Goal: Information Seeking & Learning: Learn about a topic

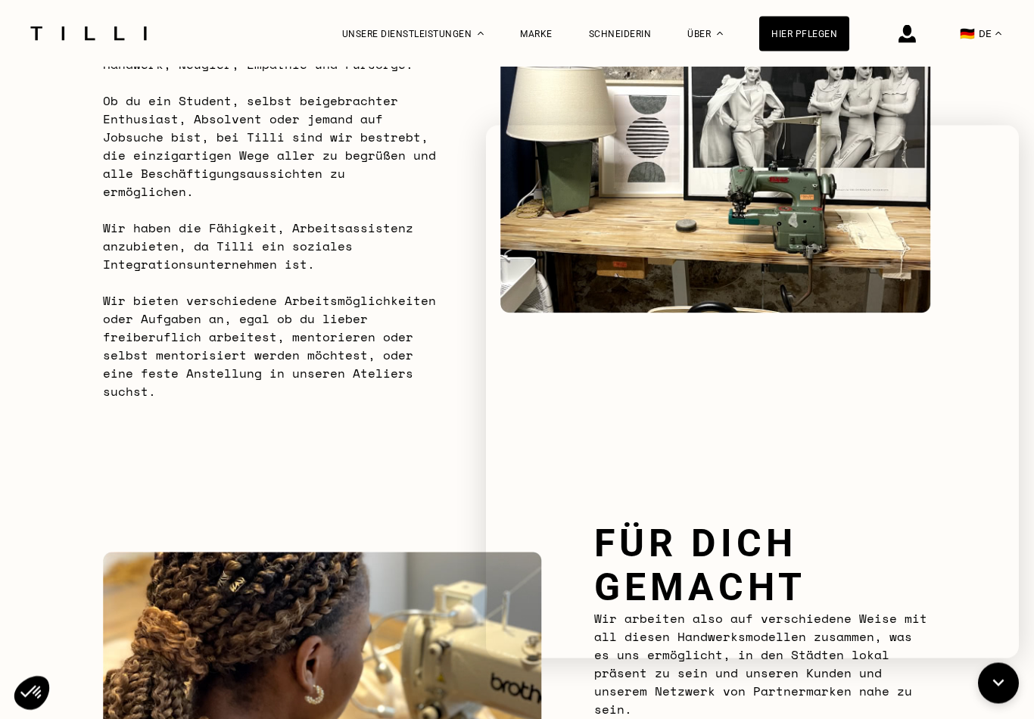
scroll to position [1112, 0]
click at [406, 123] on span "Schneiderei" at bounding box center [382, 127] width 57 height 11
click at [440, 42] on div "Unsere Dienstleistungen" at bounding box center [413, 33] width 142 height 67
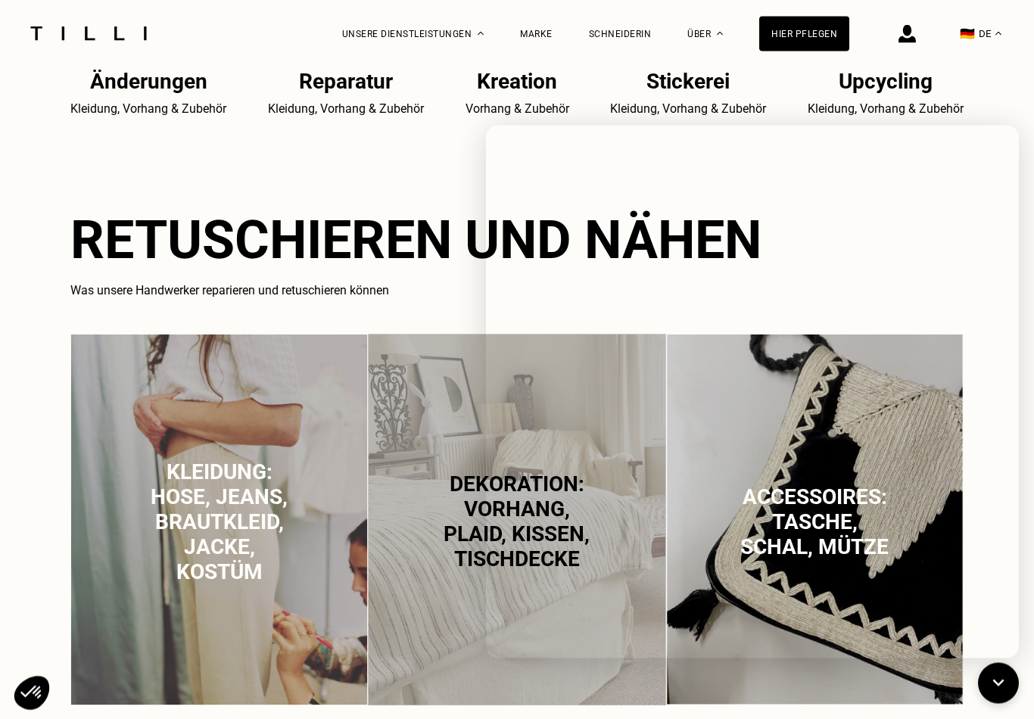
scroll to position [754, 0]
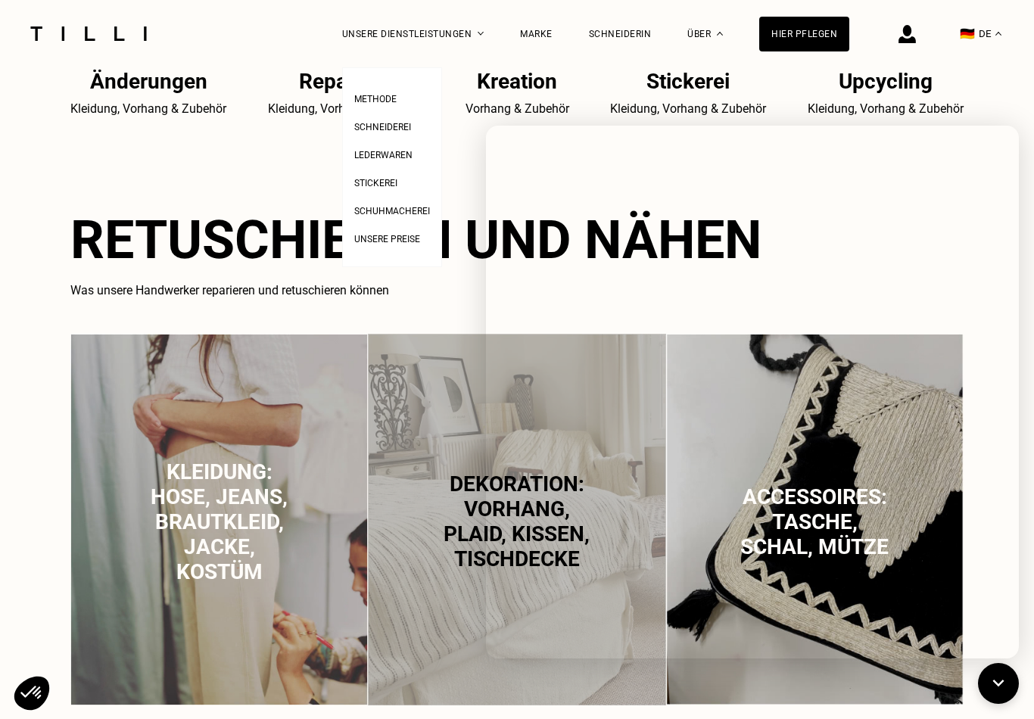
click at [415, 216] on span "Schuhmacherei" at bounding box center [392, 211] width 76 height 11
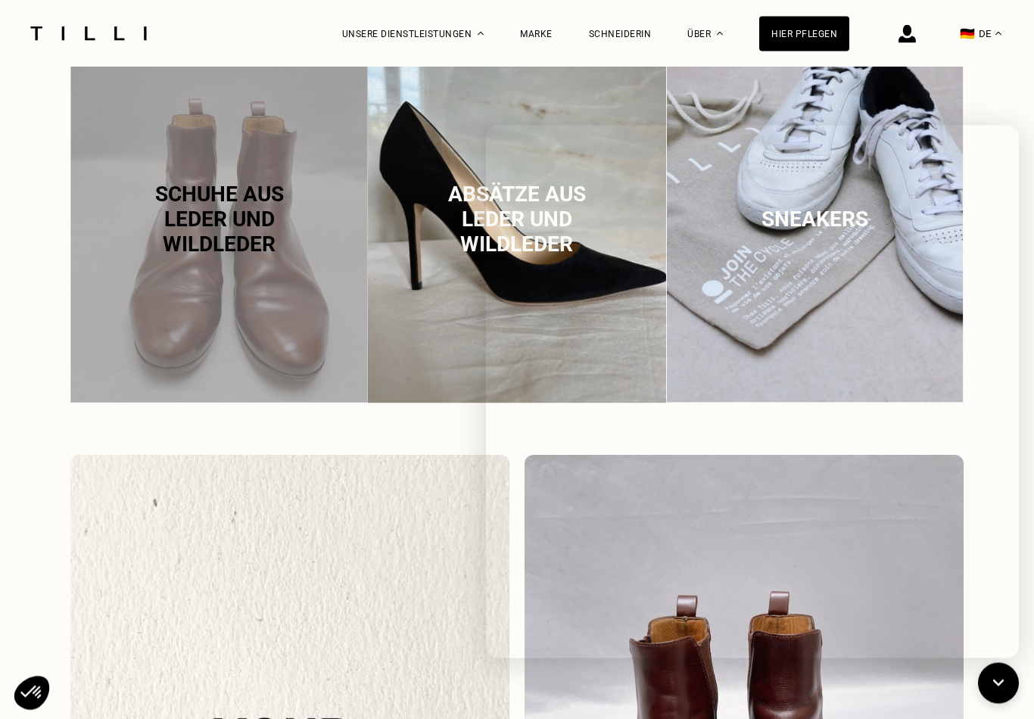
scroll to position [1015, 0]
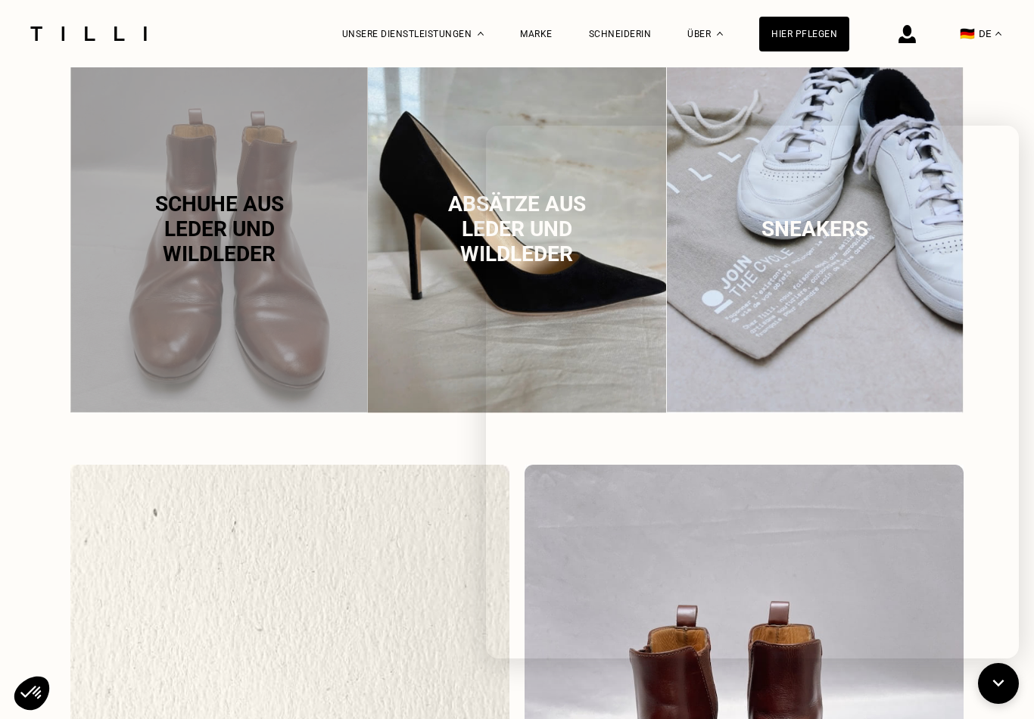
click at [620, 30] on div "Schneiderin" at bounding box center [620, 34] width 63 height 11
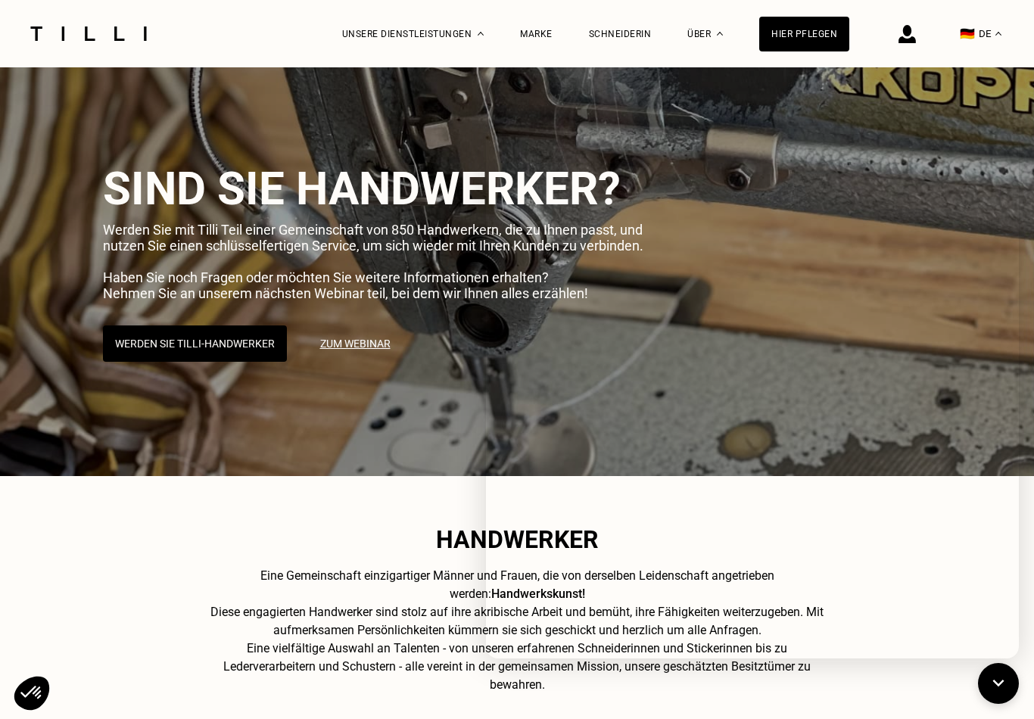
scroll to position [18, 0]
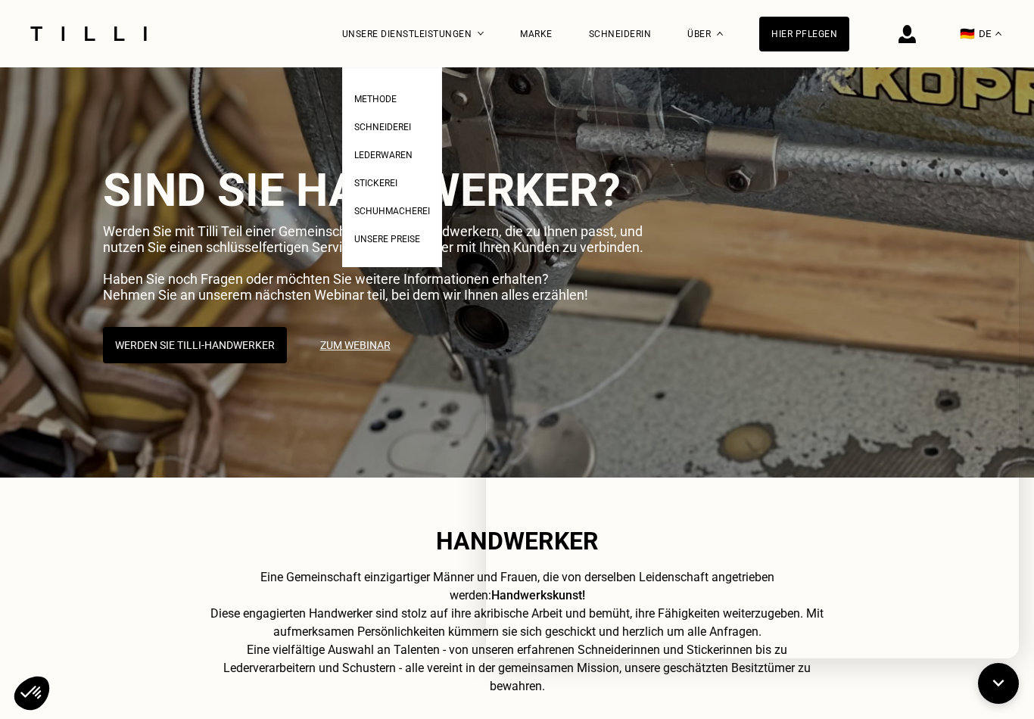
click at [400, 244] on span "Unsere Preise" at bounding box center [387, 239] width 66 height 11
select select "FR"
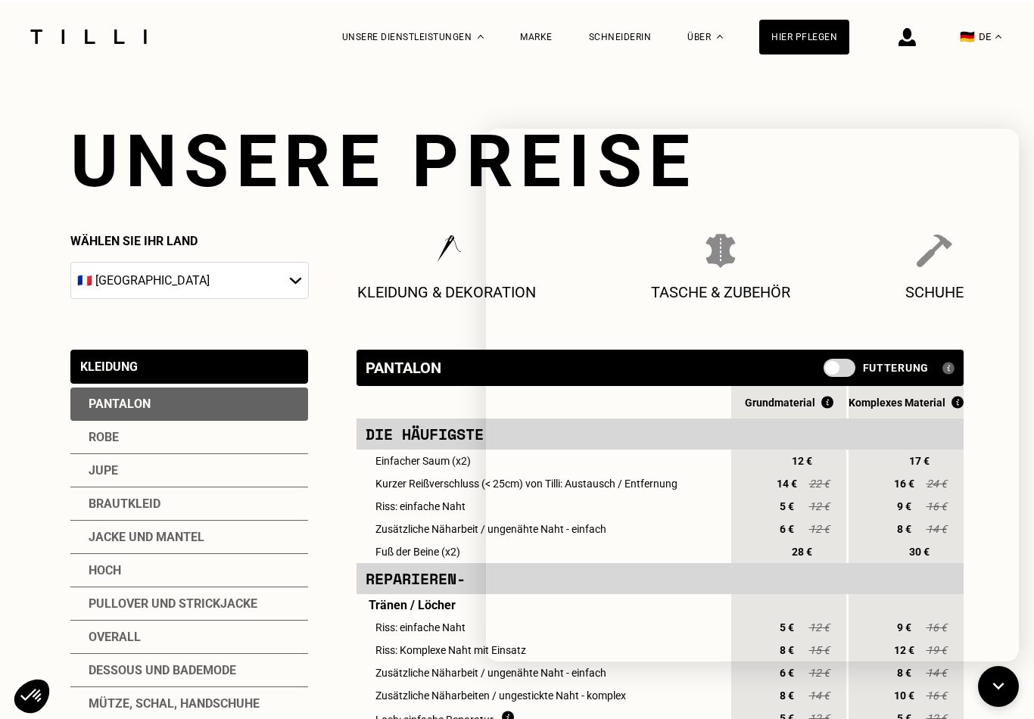
scroll to position [18, 0]
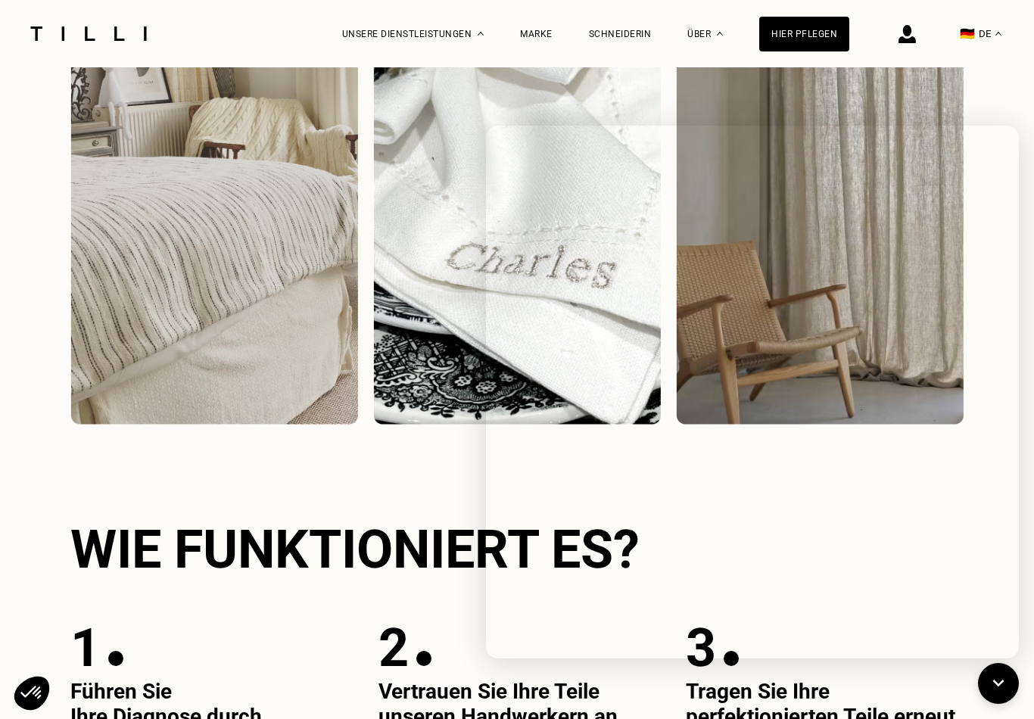
scroll to position [2196, 0]
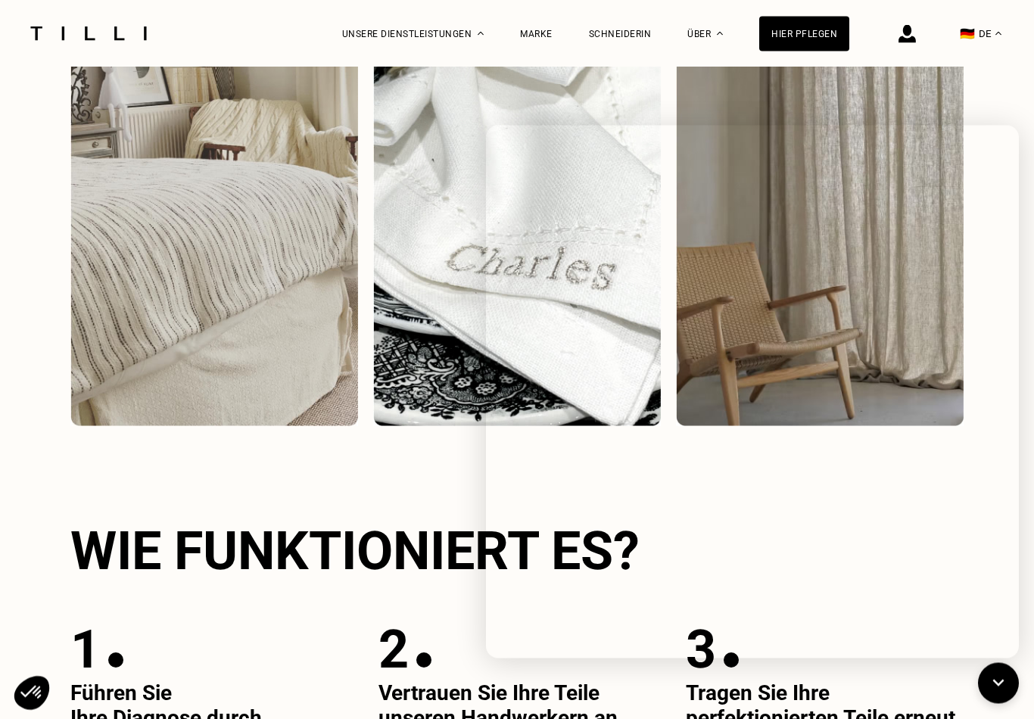
click at [530, 30] on div "Marke" at bounding box center [536, 34] width 33 height 11
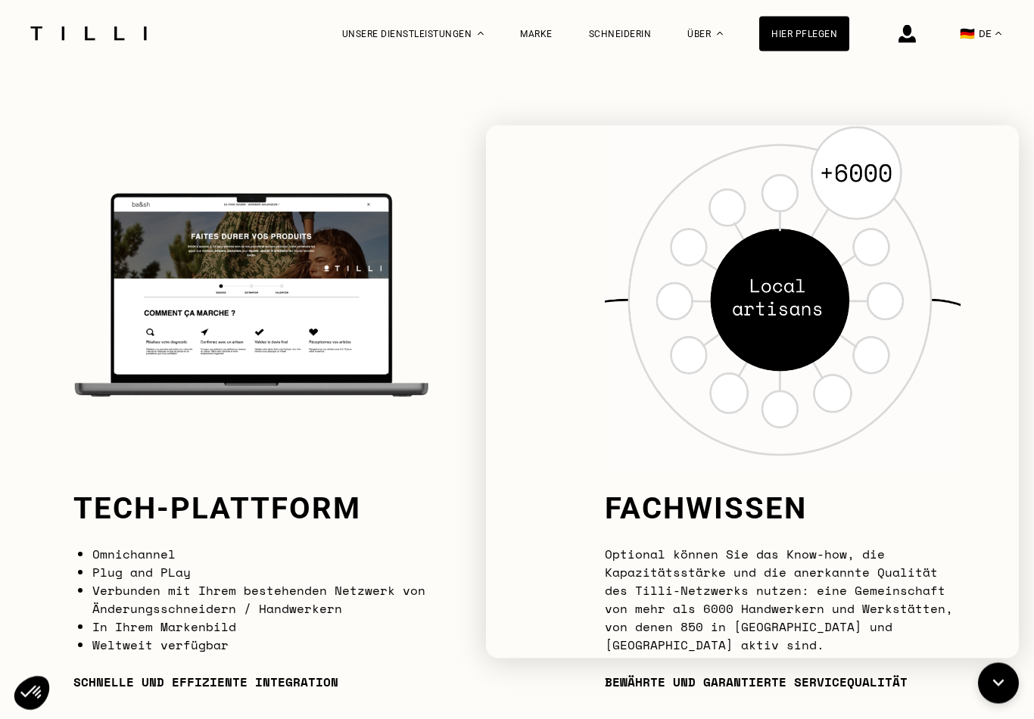
scroll to position [1223, 0]
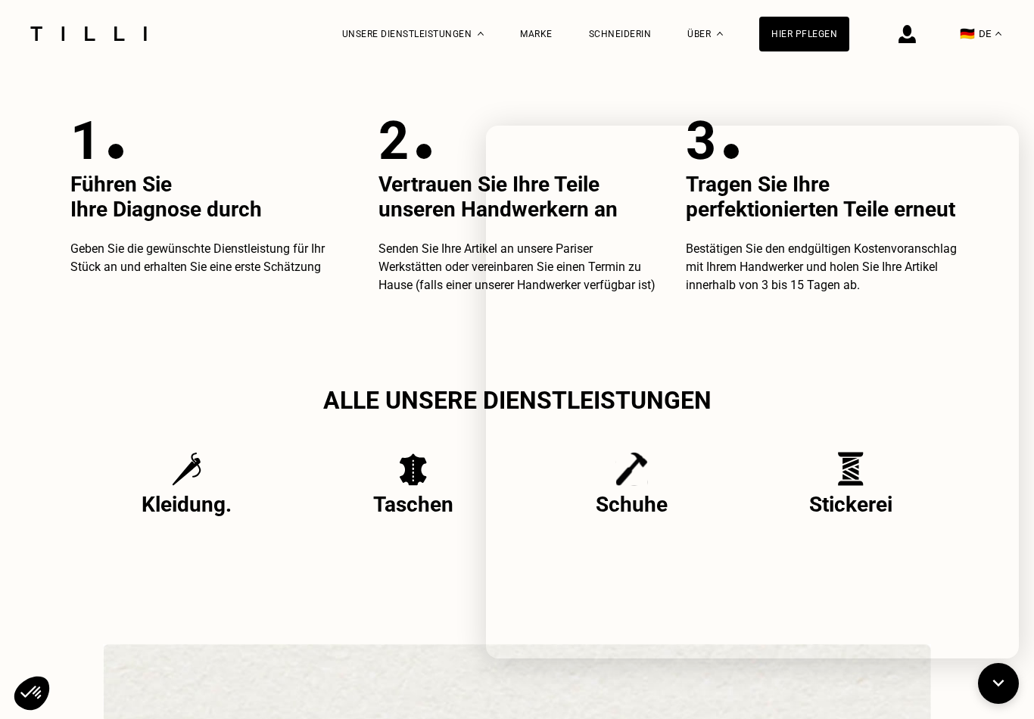
scroll to position [2197, 0]
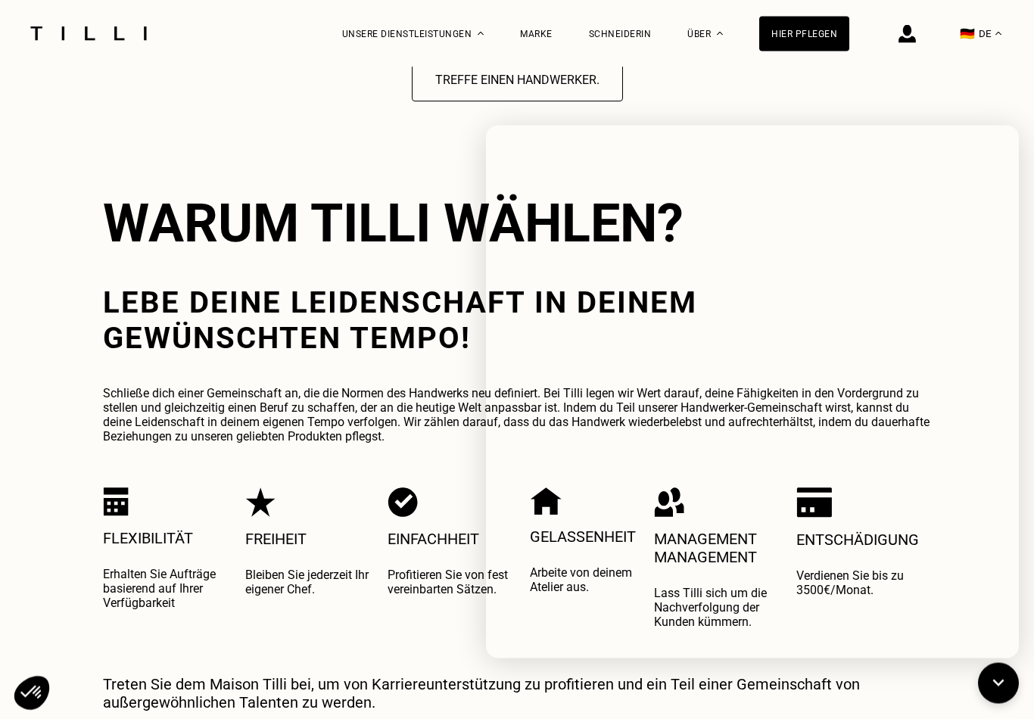
scroll to position [2677, 0]
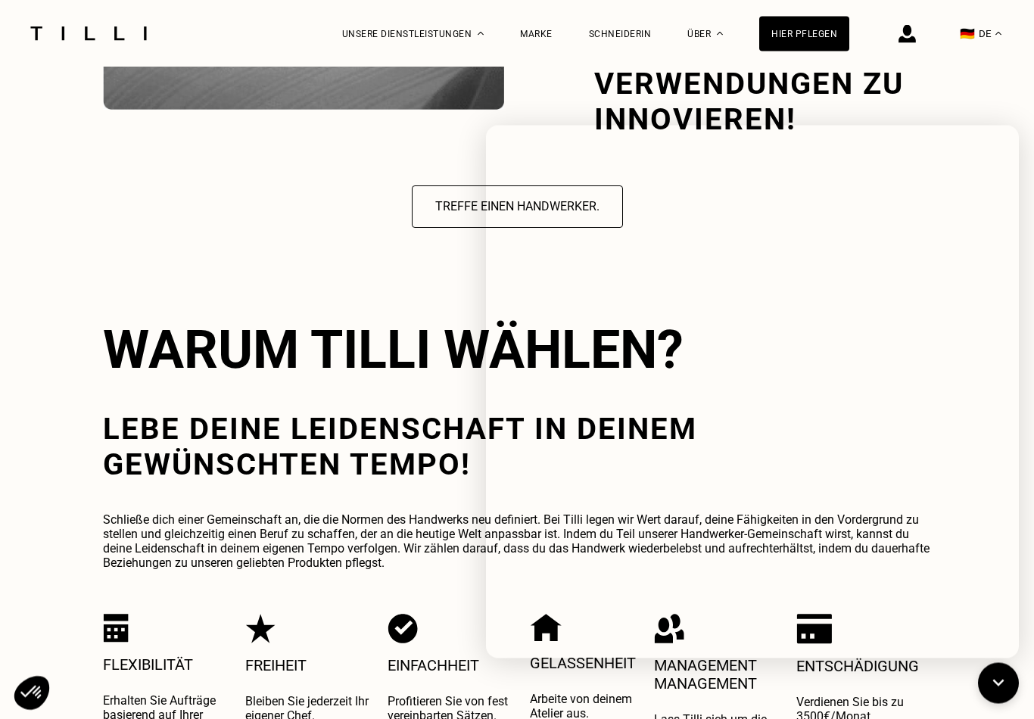
scroll to position [1971, 0]
